Goal: Task Accomplishment & Management: Use online tool/utility

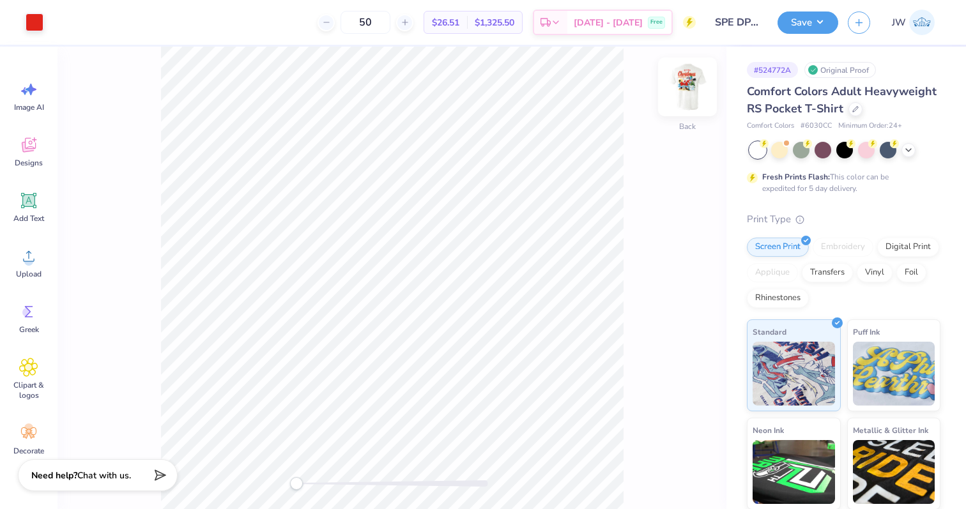
click at [694, 91] on img at bounding box center [687, 86] width 51 height 51
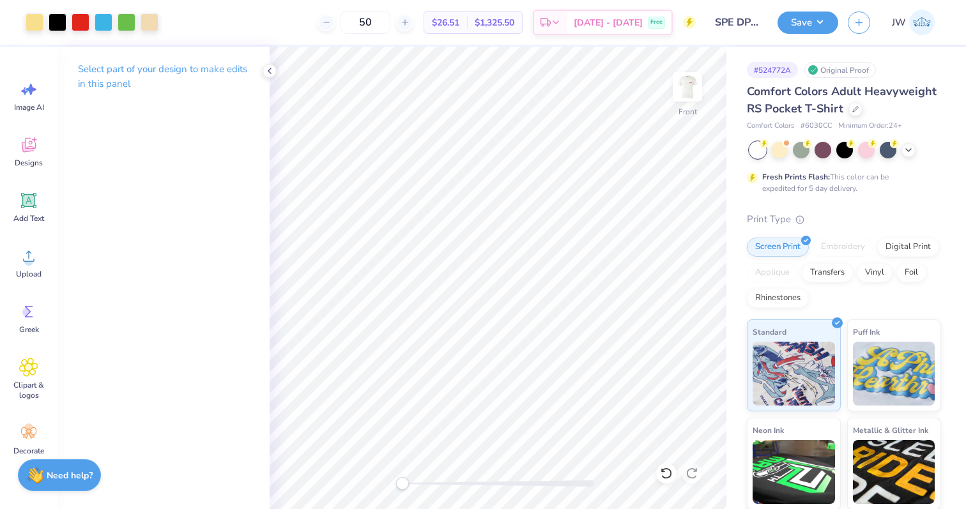
click at [418, 484] on div "Front" at bounding box center [498, 278] width 457 height 463
drag, startPoint x: 406, startPoint y: 482, endPoint x: 425, endPoint y: 481, distance: 18.6
click at [425, 481] on div "Accessibility label" at bounding box center [424, 483] width 13 height 13
click at [37, 22] on div at bounding box center [35, 21] width 18 height 18
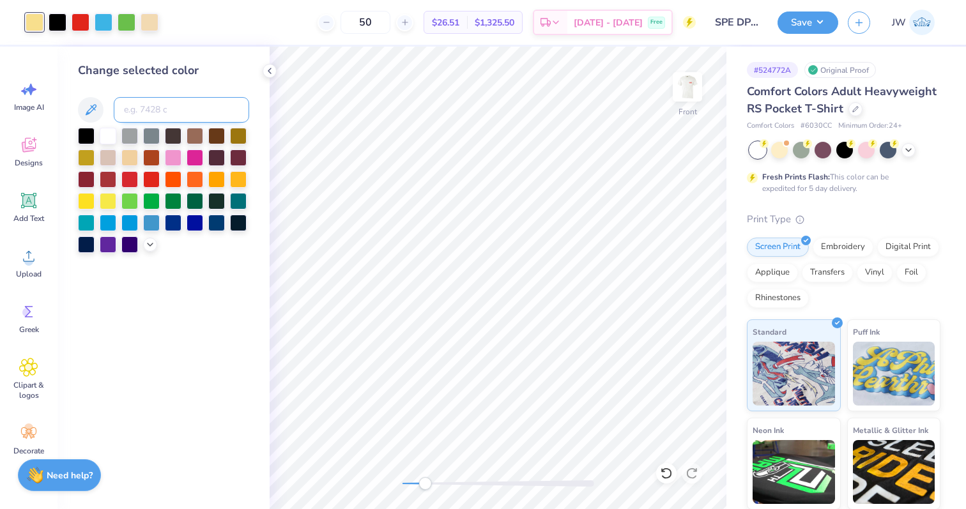
click at [157, 102] on input at bounding box center [181, 110] width 135 height 26
type input "7506"
click at [422, 494] on div "Front" at bounding box center [498, 278] width 457 height 463
click at [367, 488] on div "Front" at bounding box center [498, 278] width 457 height 463
click at [811, 28] on button "Save" at bounding box center [807, 21] width 61 height 22
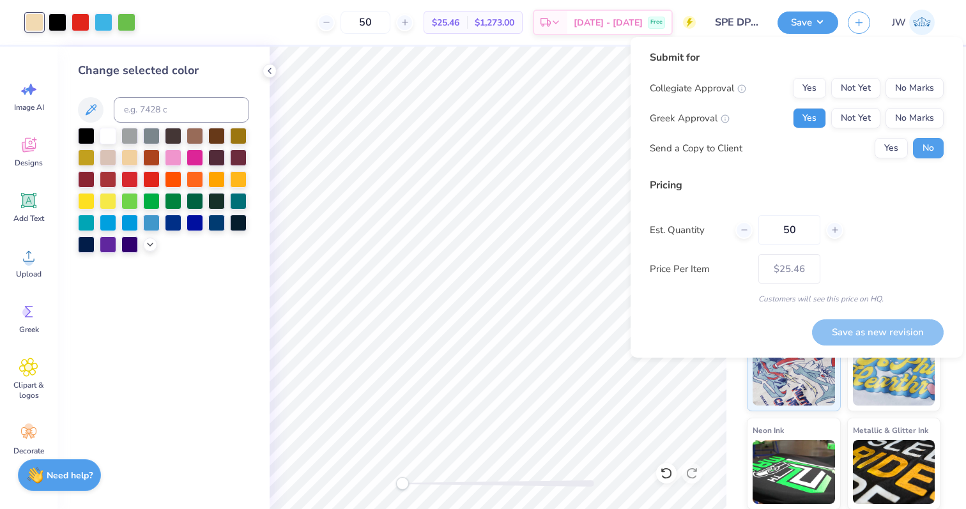
click at [807, 113] on button "Yes" at bounding box center [809, 118] width 33 height 20
click at [945, 89] on div "Submit for Collegiate Approval Yes Not Yet No Marks Greek Approval Yes Not Yet …" at bounding box center [797, 197] width 332 height 321
click at [936, 89] on button "No Marks" at bounding box center [914, 88] width 58 height 20
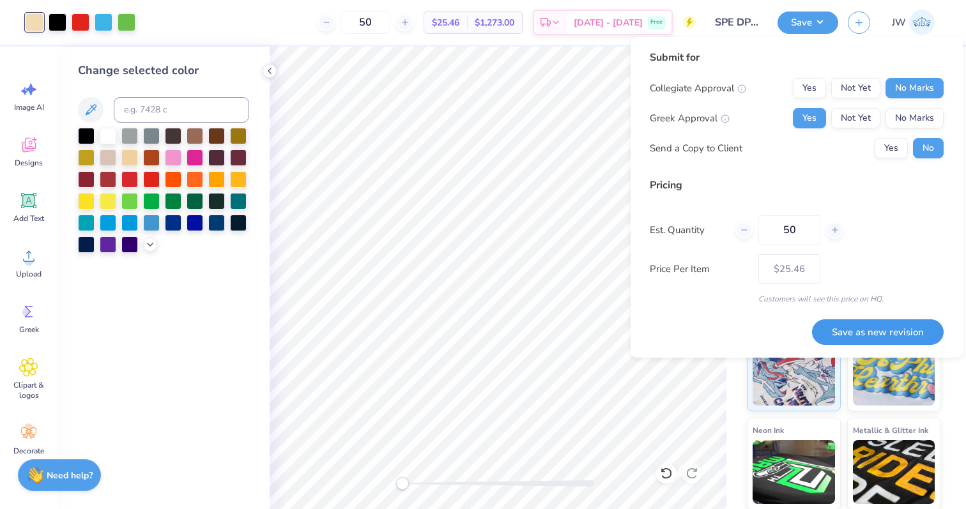
click at [884, 330] on button "Save as new revision" at bounding box center [878, 332] width 132 height 26
type input "$25.46"
